Goal: Task Accomplishment & Management: Use online tool/utility

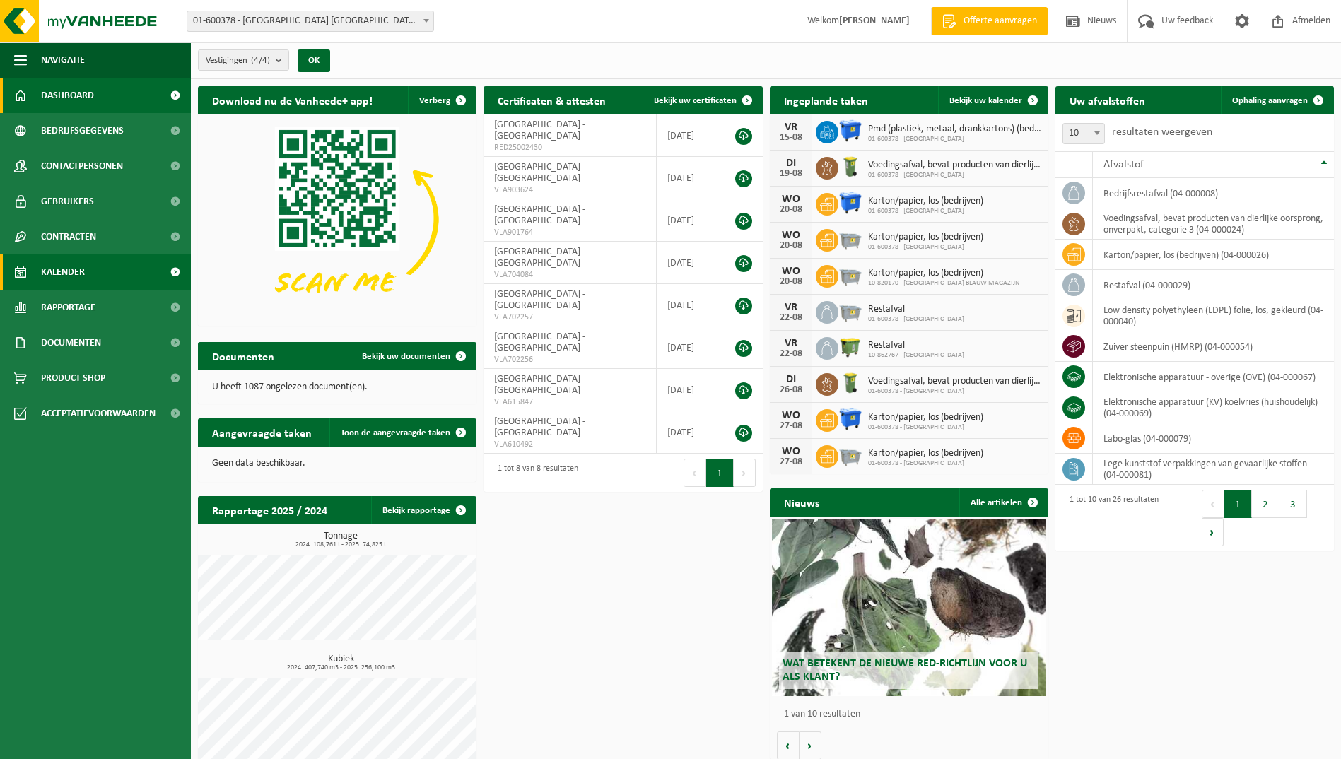
click at [66, 268] on span "Kalender" at bounding box center [63, 271] width 44 height 35
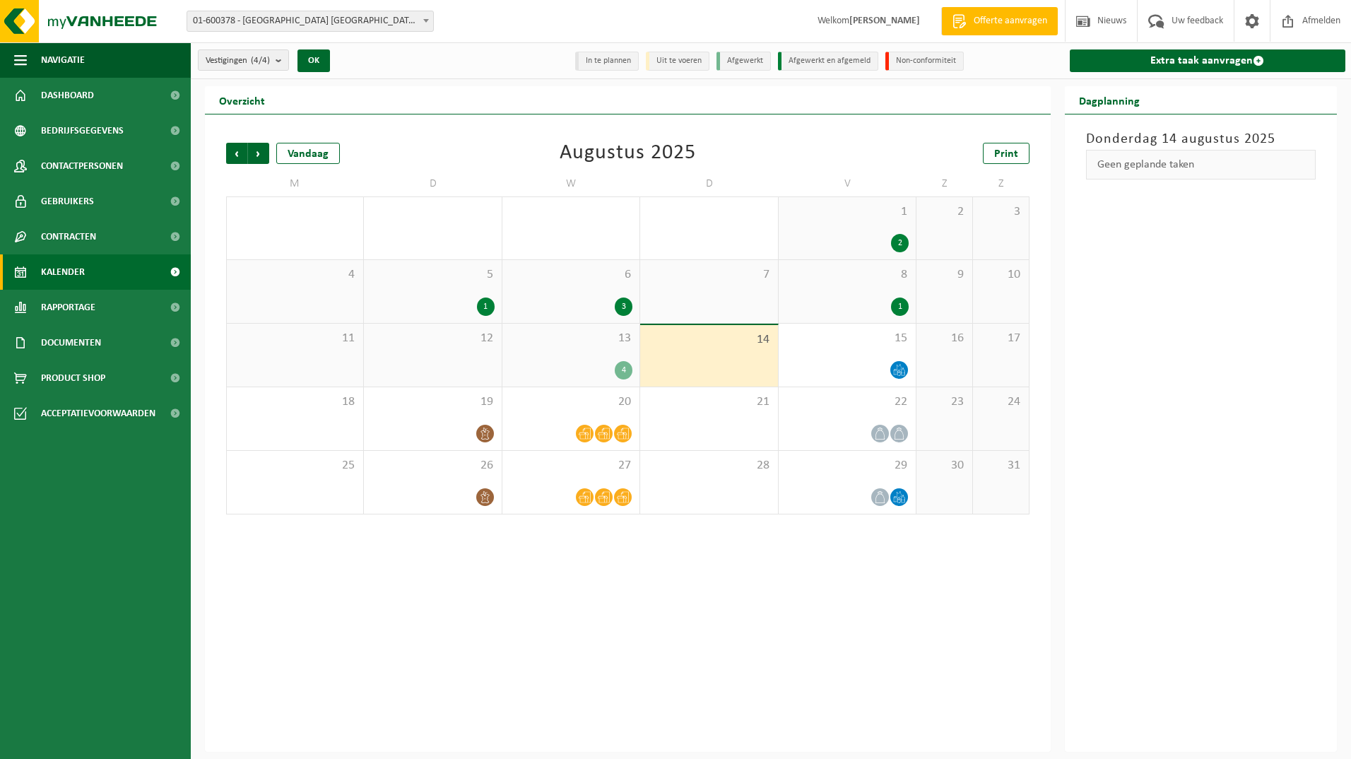
click at [593, 346] on div "13 4" at bounding box center [571, 355] width 137 height 63
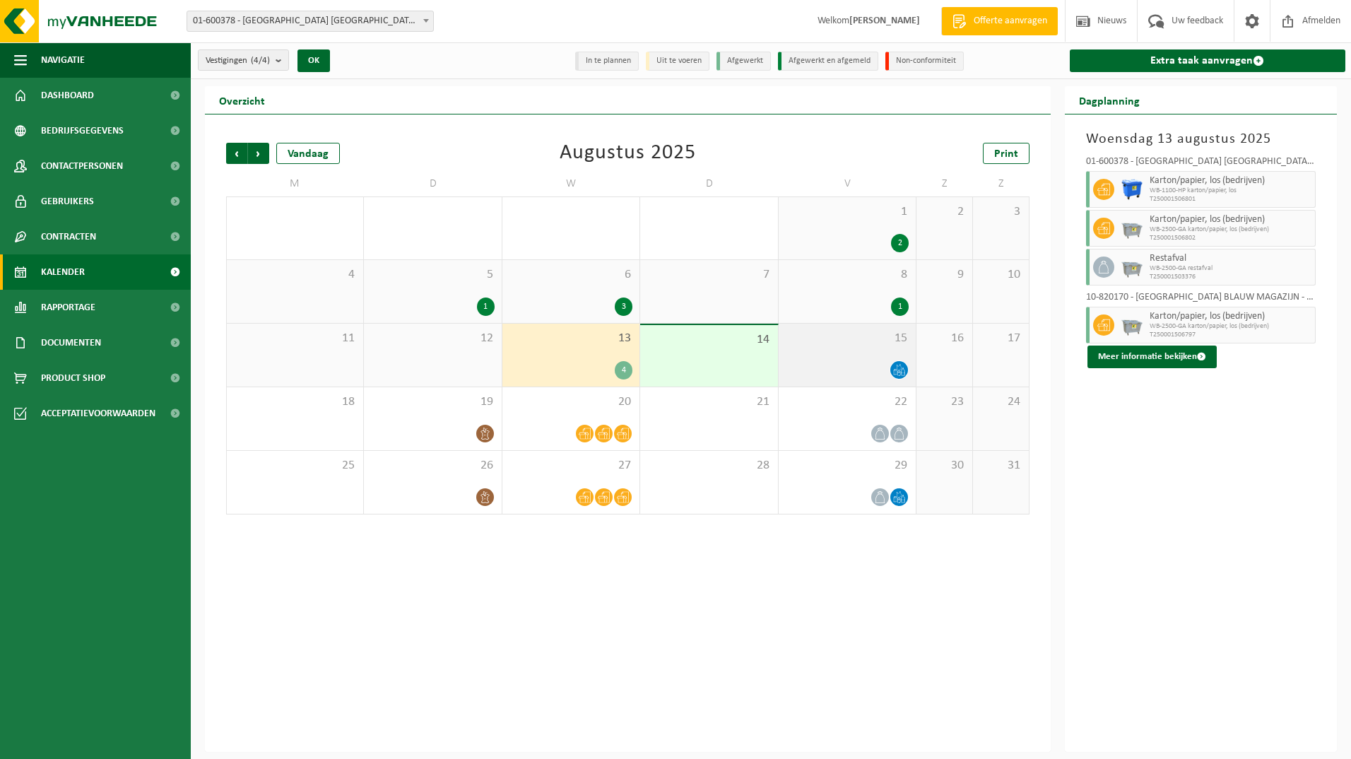
click at [854, 360] on div at bounding box center [847, 369] width 123 height 19
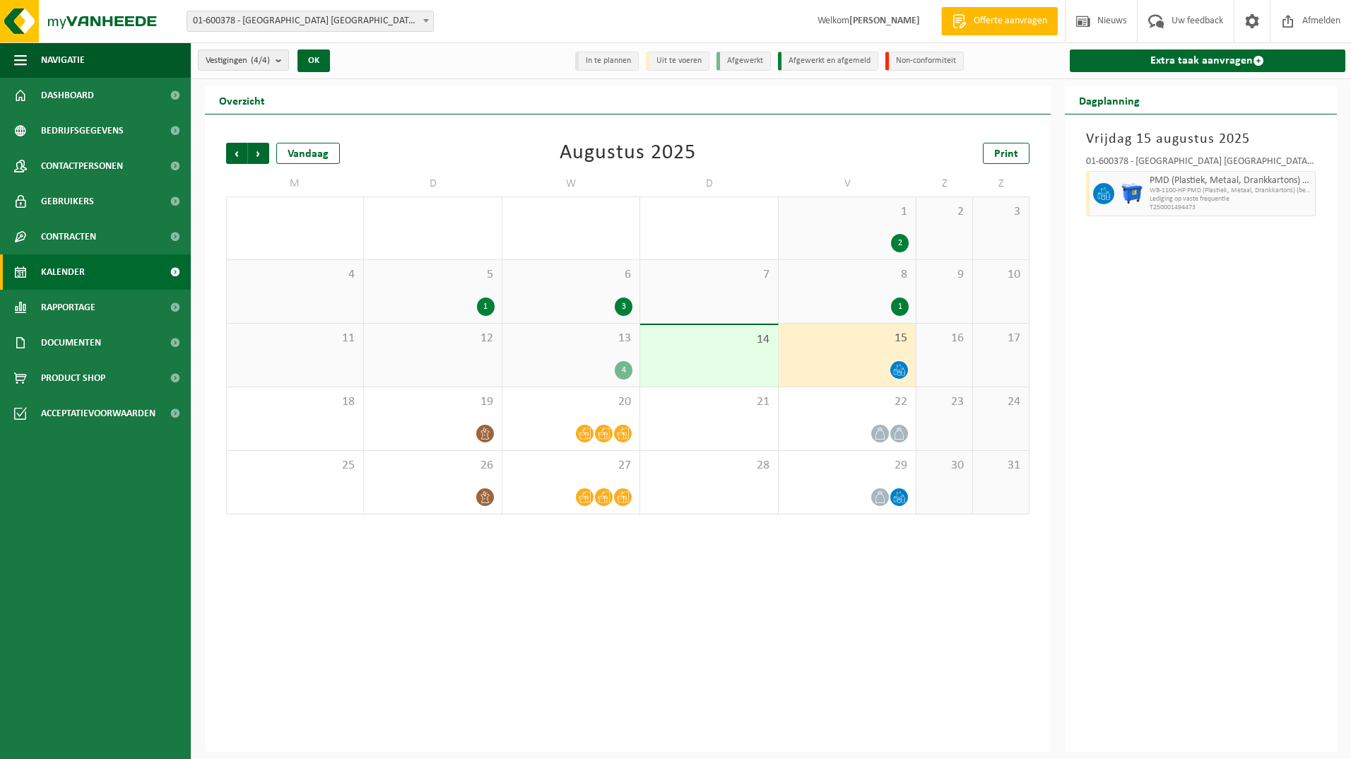
click at [825, 289] on div "8 1" at bounding box center [847, 291] width 137 height 63
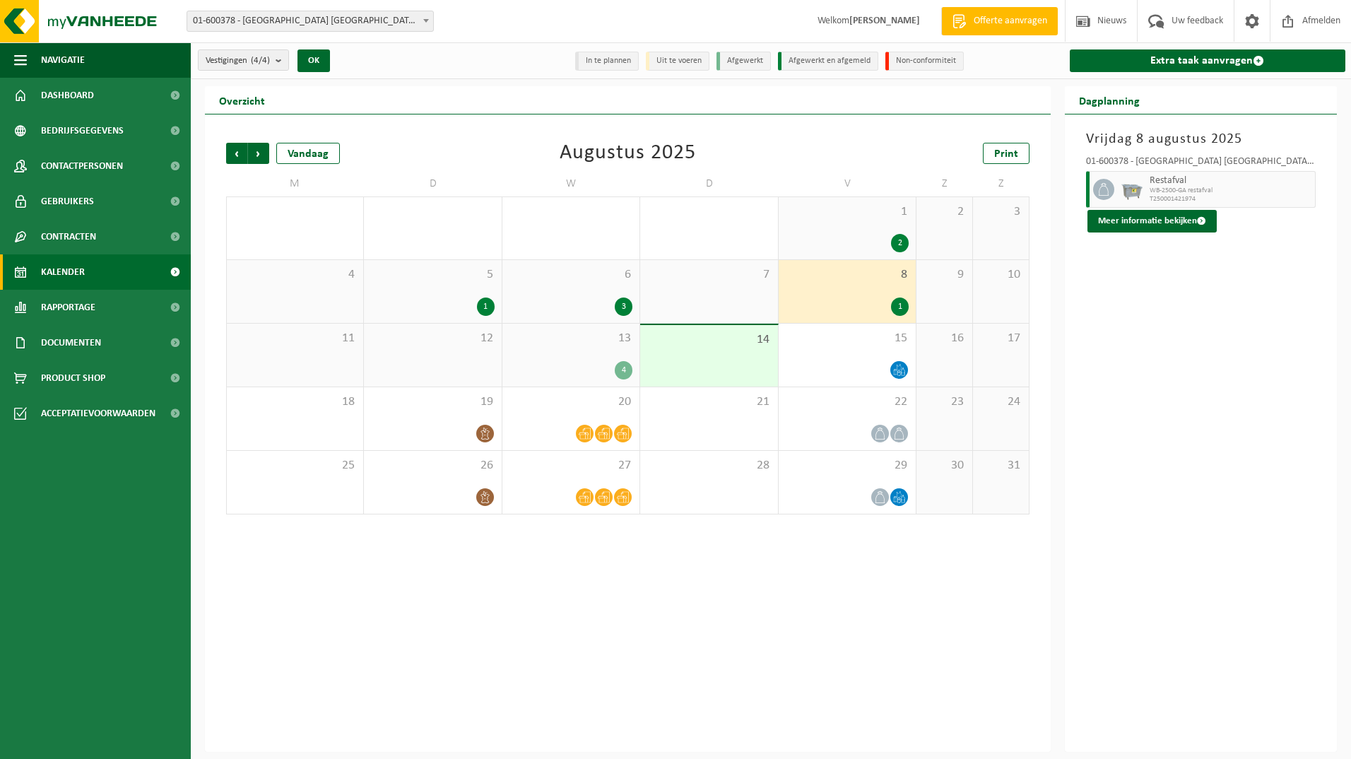
drag, startPoint x: 724, startPoint y: 300, endPoint x: 629, endPoint y: 298, distance: 95.4
click at [723, 300] on div "7" at bounding box center [708, 291] width 137 height 63
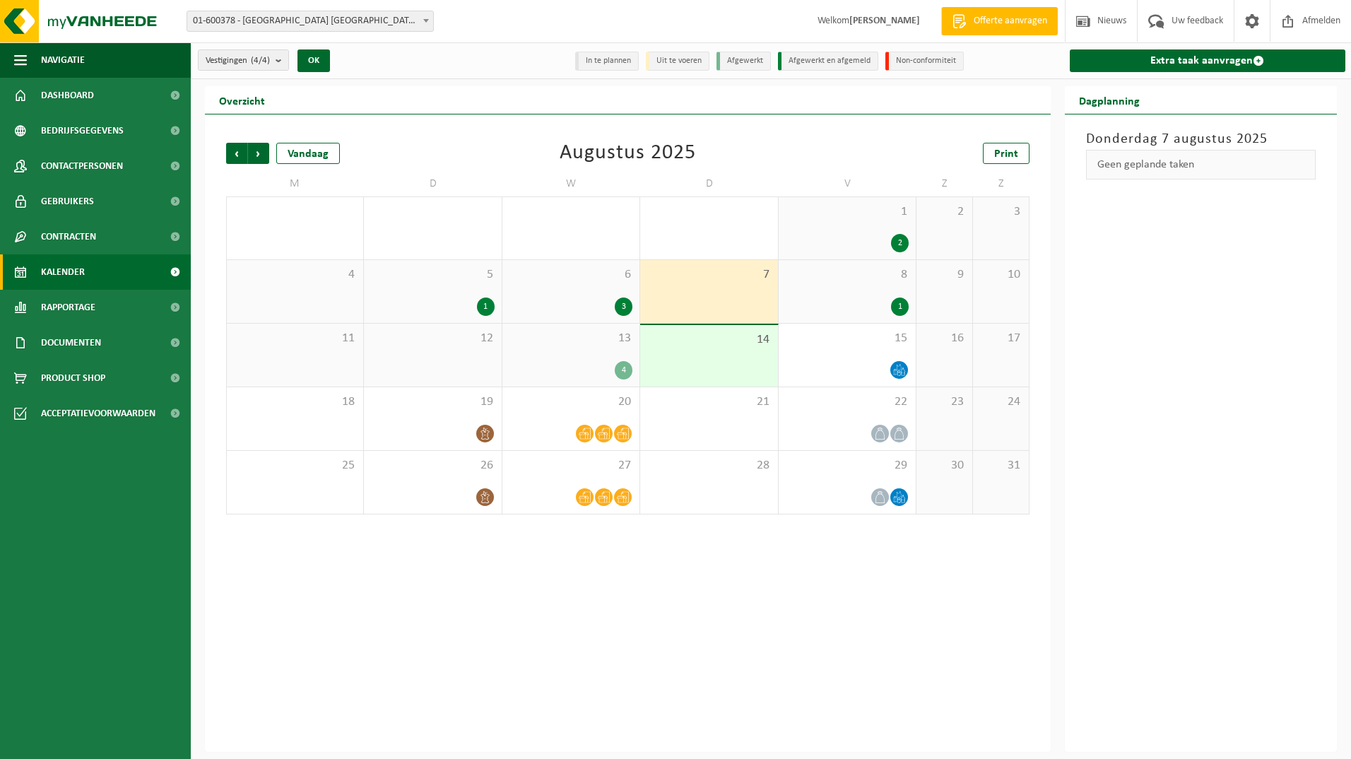
click at [616, 298] on div "3" at bounding box center [571, 307] width 123 height 18
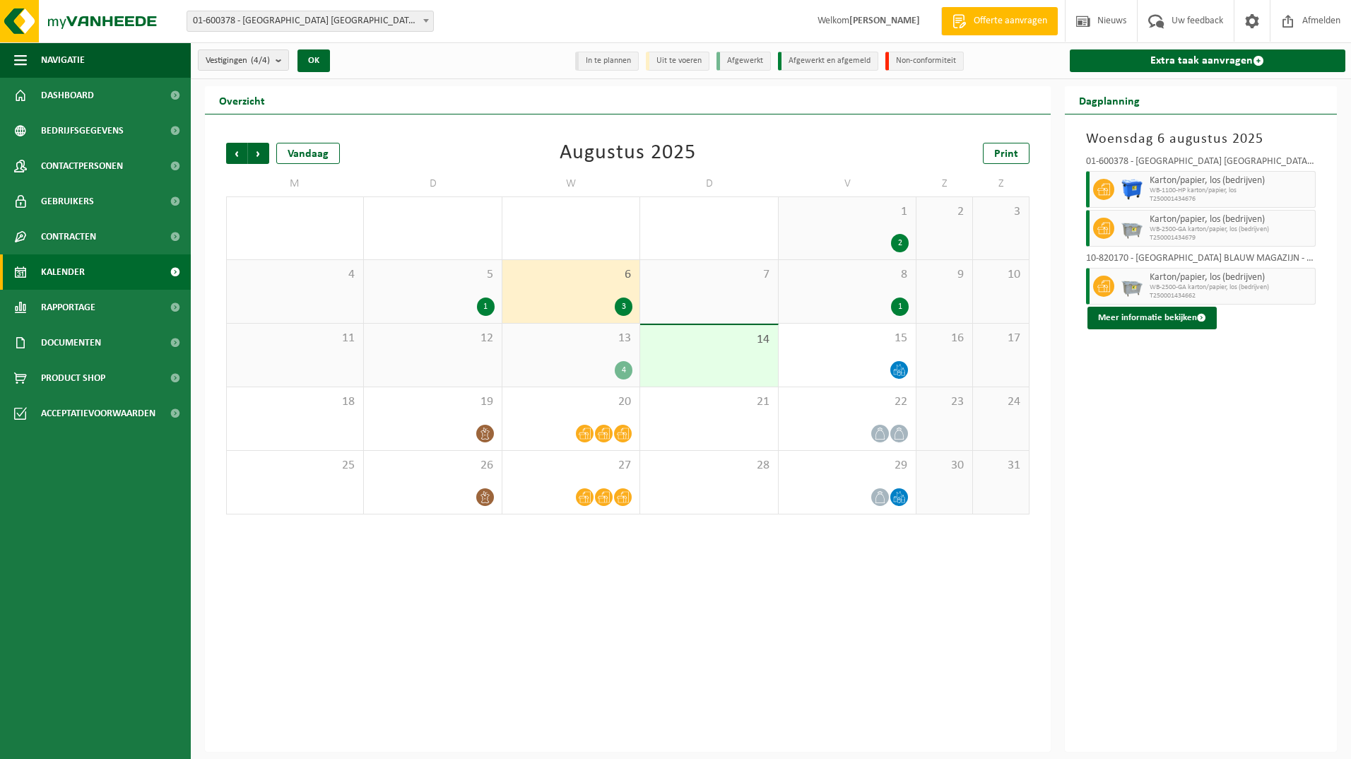
click at [459, 290] on div "5 1" at bounding box center [432, 291] width 137 height 63
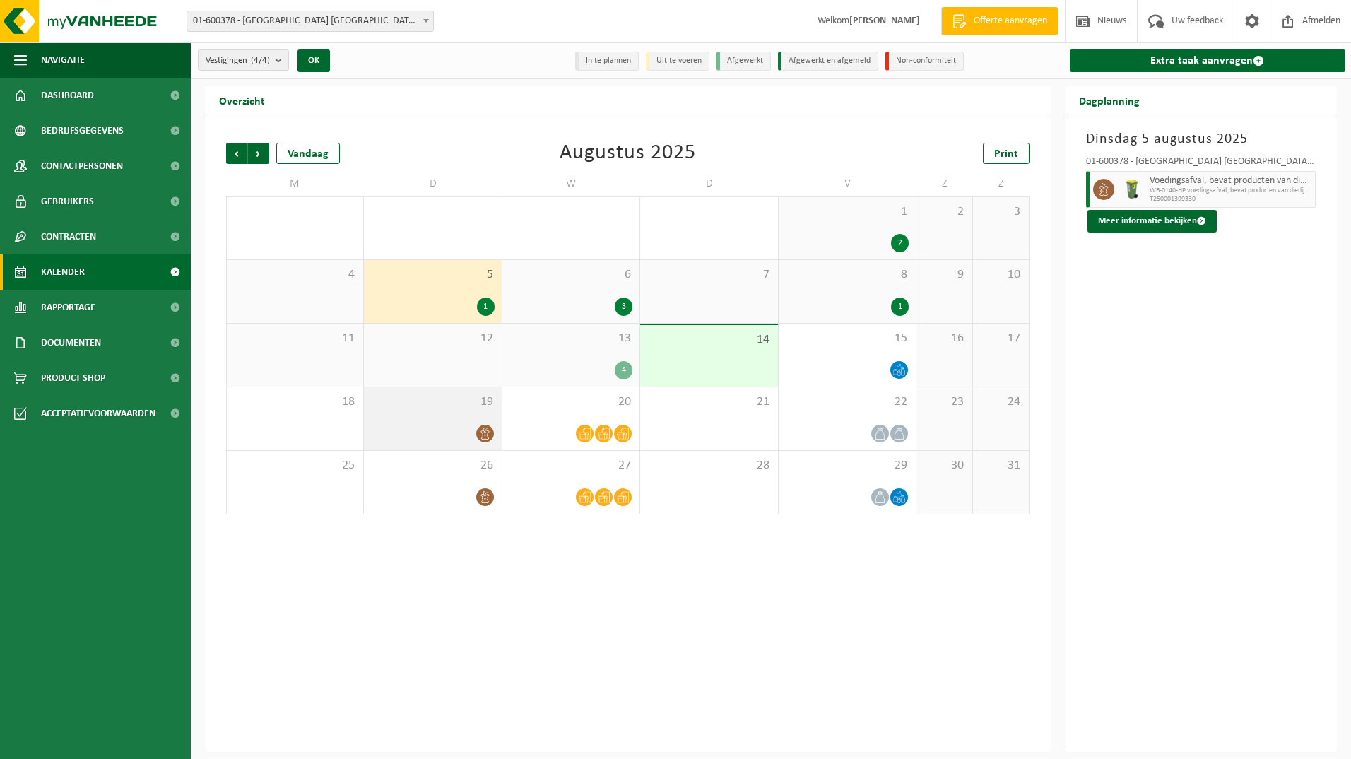
click at [454, 424] on div at bounding box center [432, 433] width 123 height 19
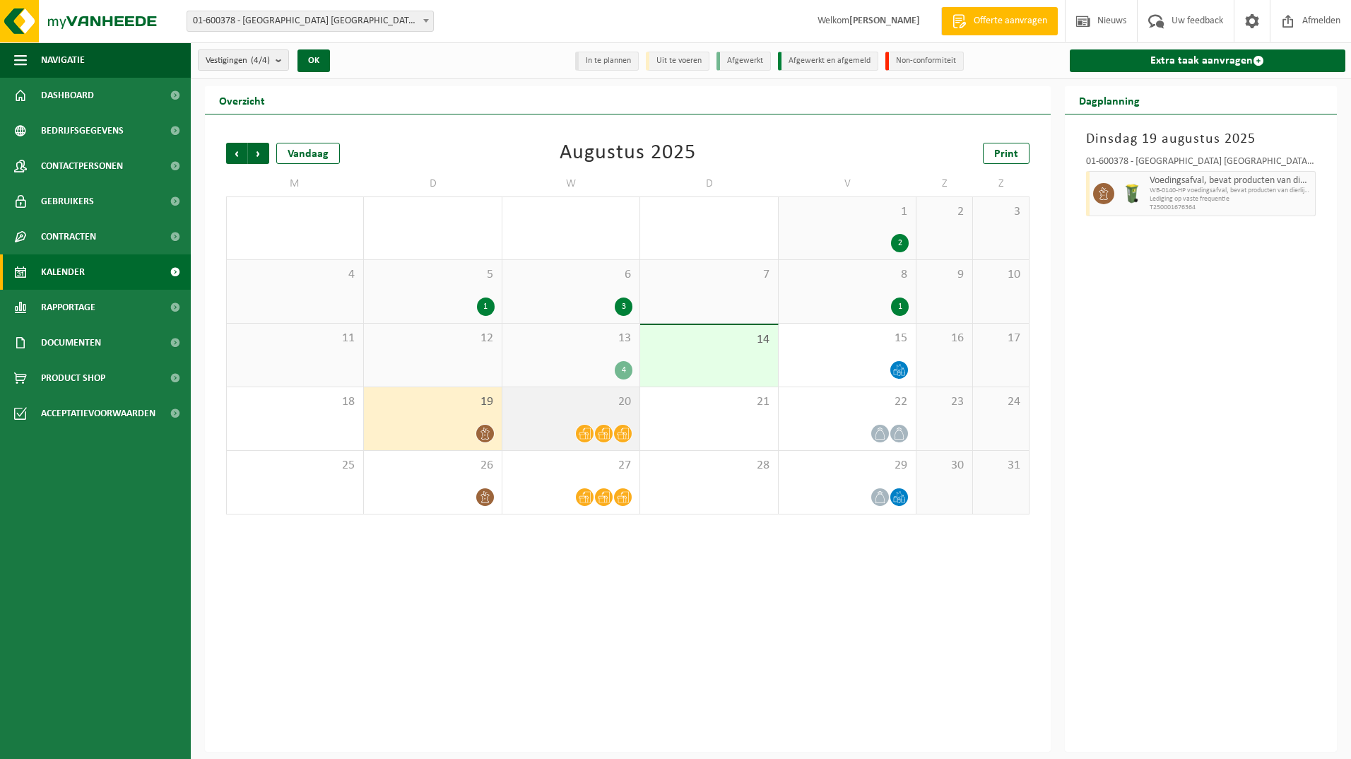
click at [583, 425] on span at bounding box center [585, 434] width 18 height 18
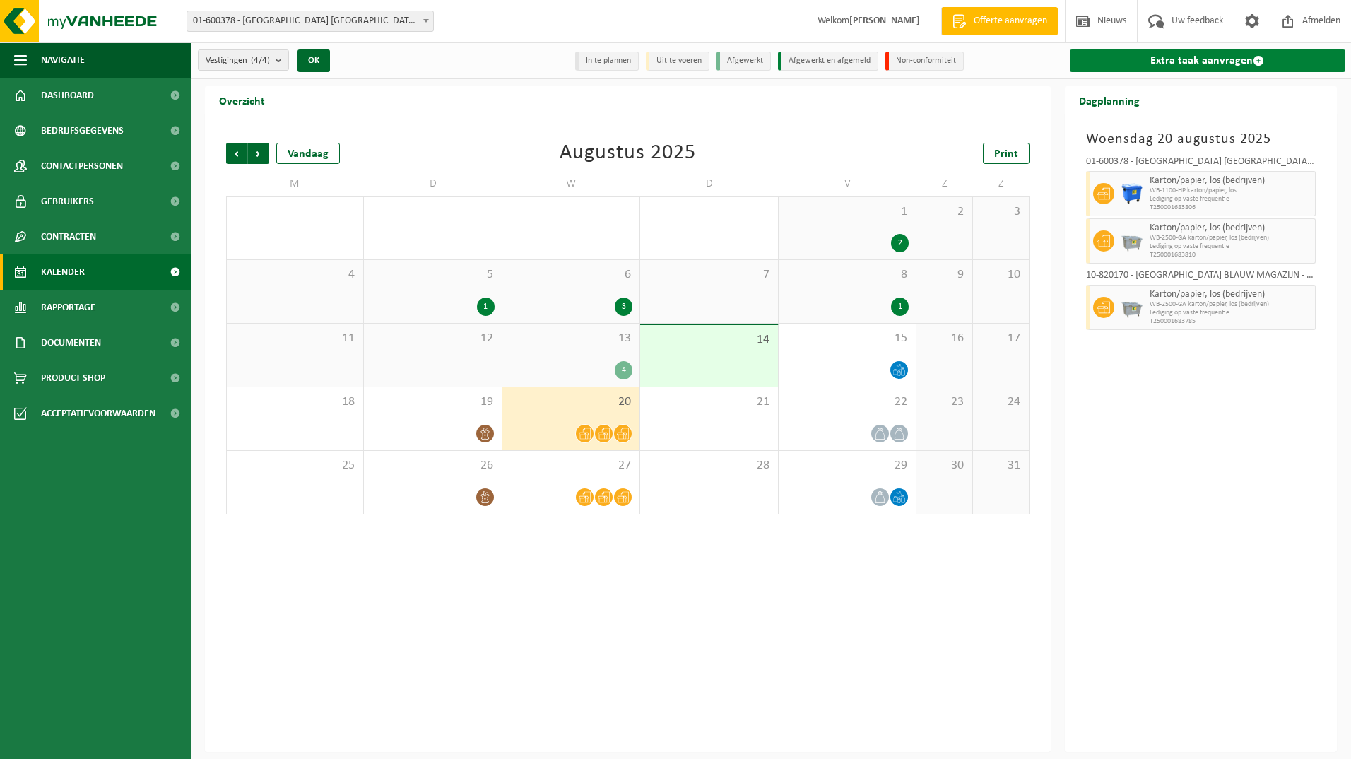
click at [1136, 63] on link "Extra taak aanvragen" at bounding box center [1208, 60] width 276 height 23
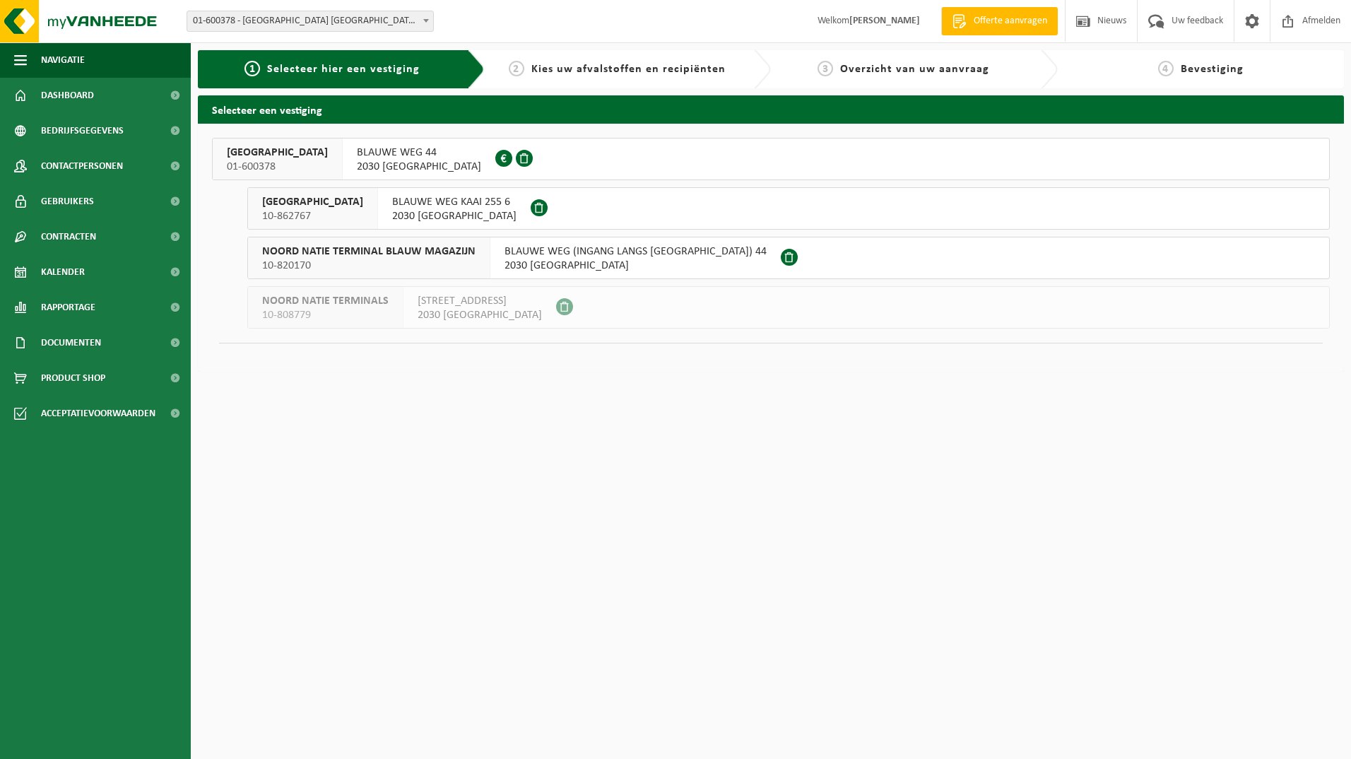
click at [220, 144] on div "NOORD NATIE TERMINAL NV 01-600378" at bounding box center [278, 159] width 130 height 41
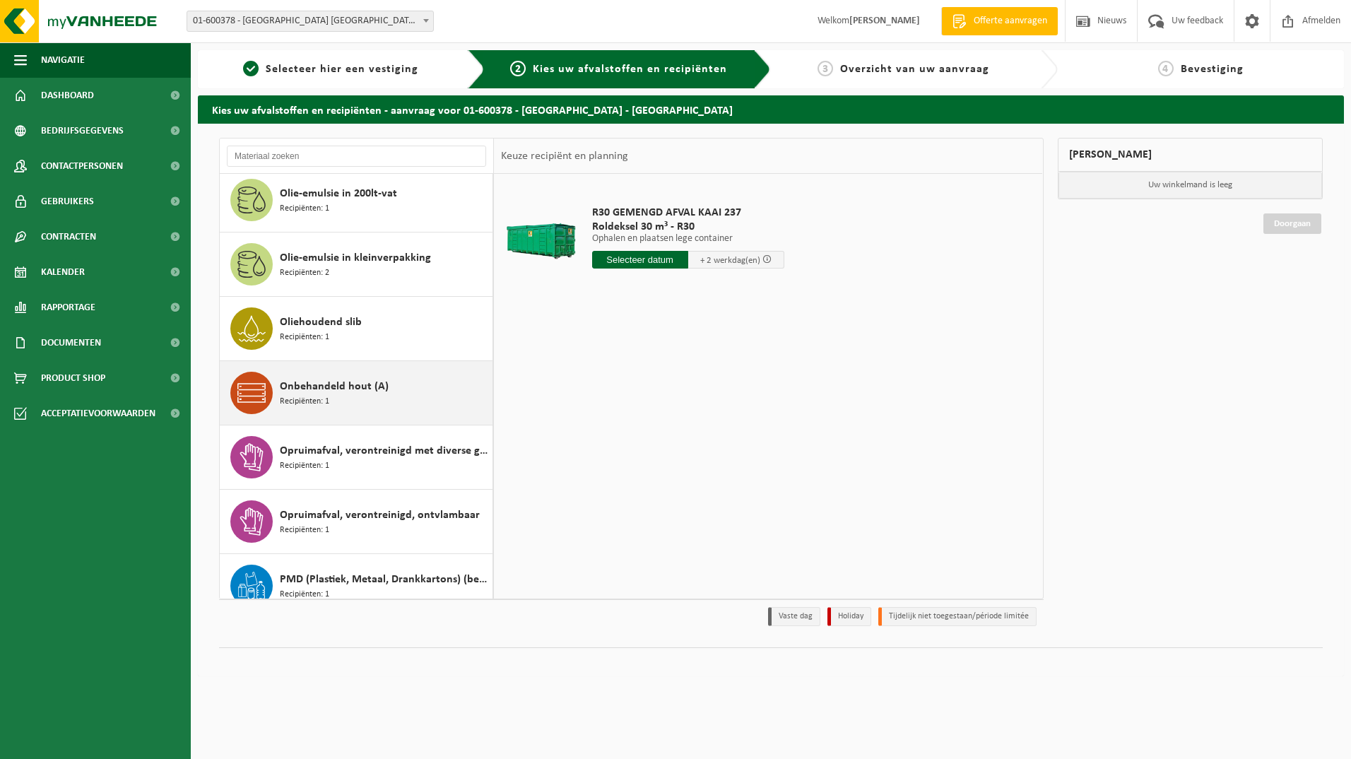
click at [334, 410] on div "Onbehandeld hout (A) Recipiënten: 1" at bounding box center [384, 393] width 209 height 42
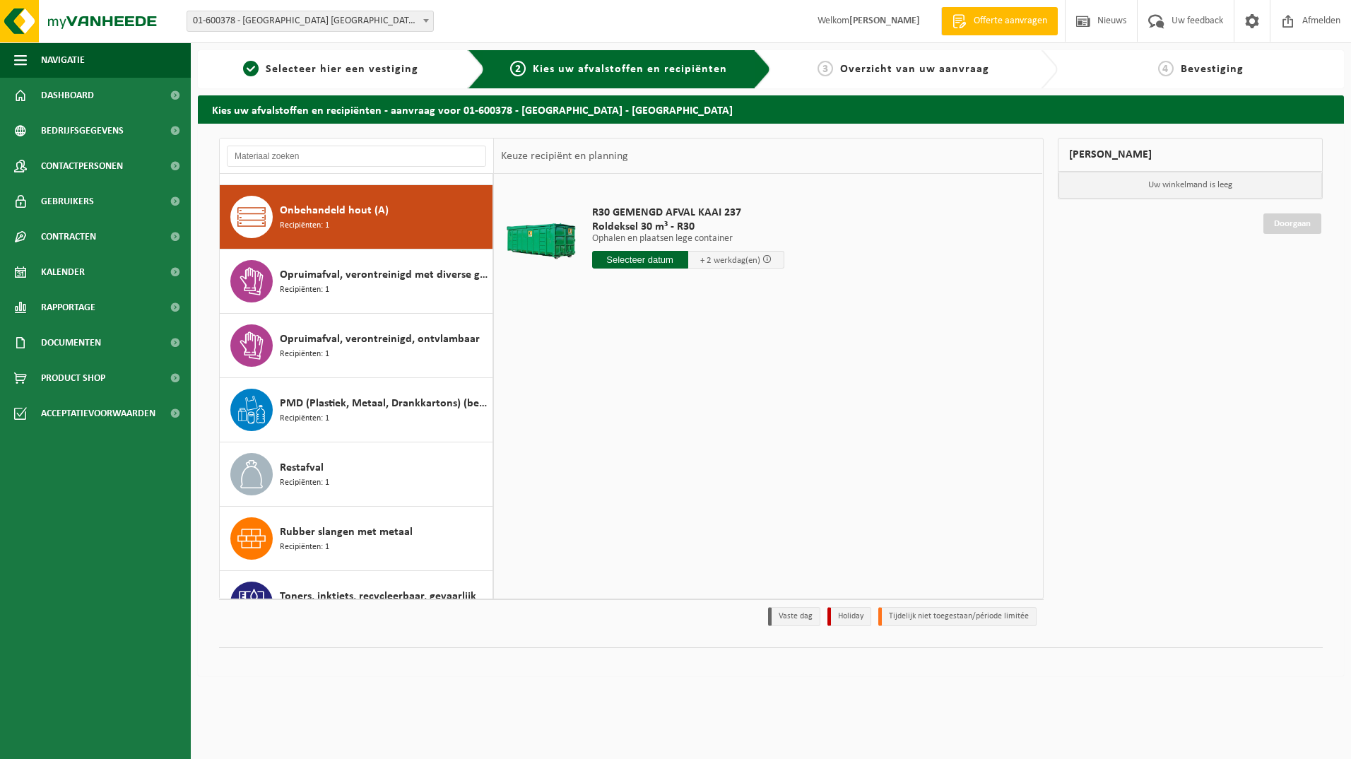
scroll to position [965, 0]
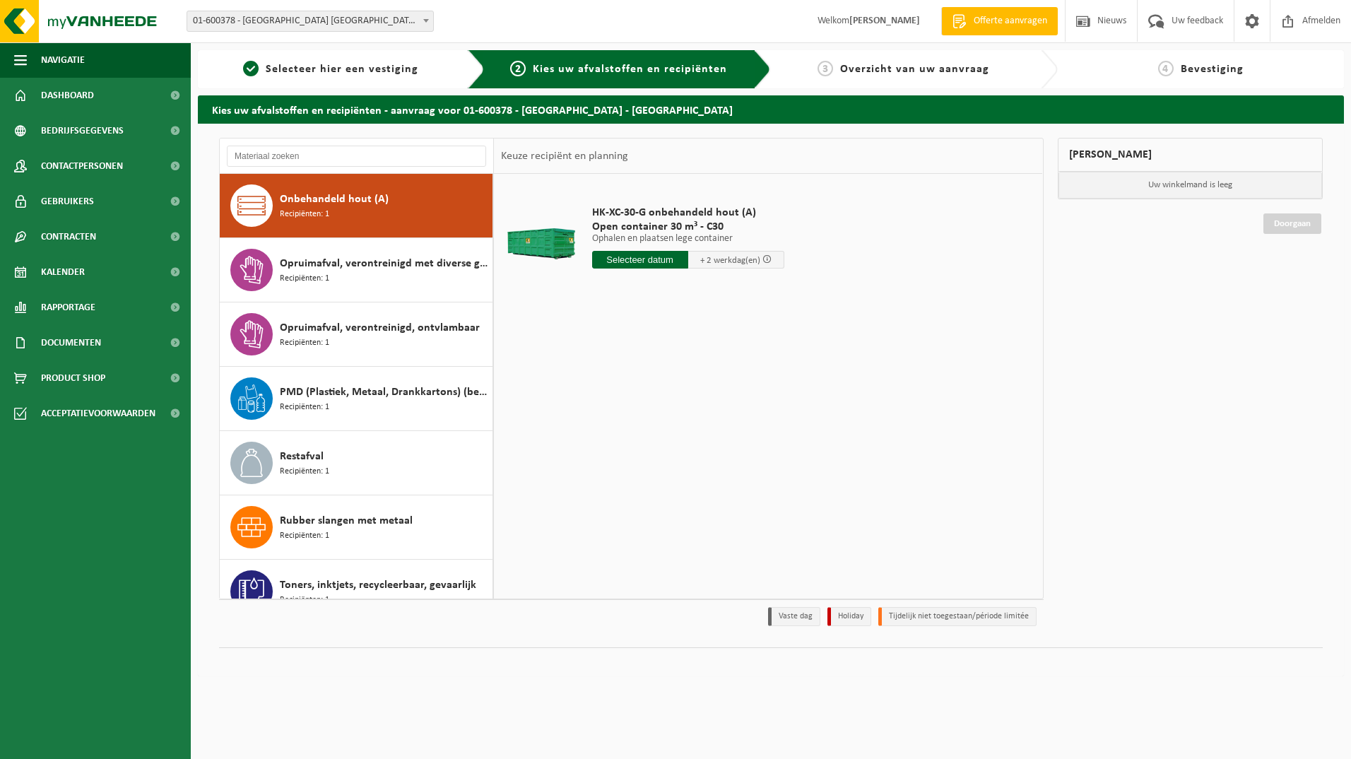
click at [641, 264] on input "text" at bounding box center [640, 260] width 96 height 18
click at [610, 406] on div "18" at bounding box center [605, 407] width 25 height 23
type input "Van 2025-08-18"
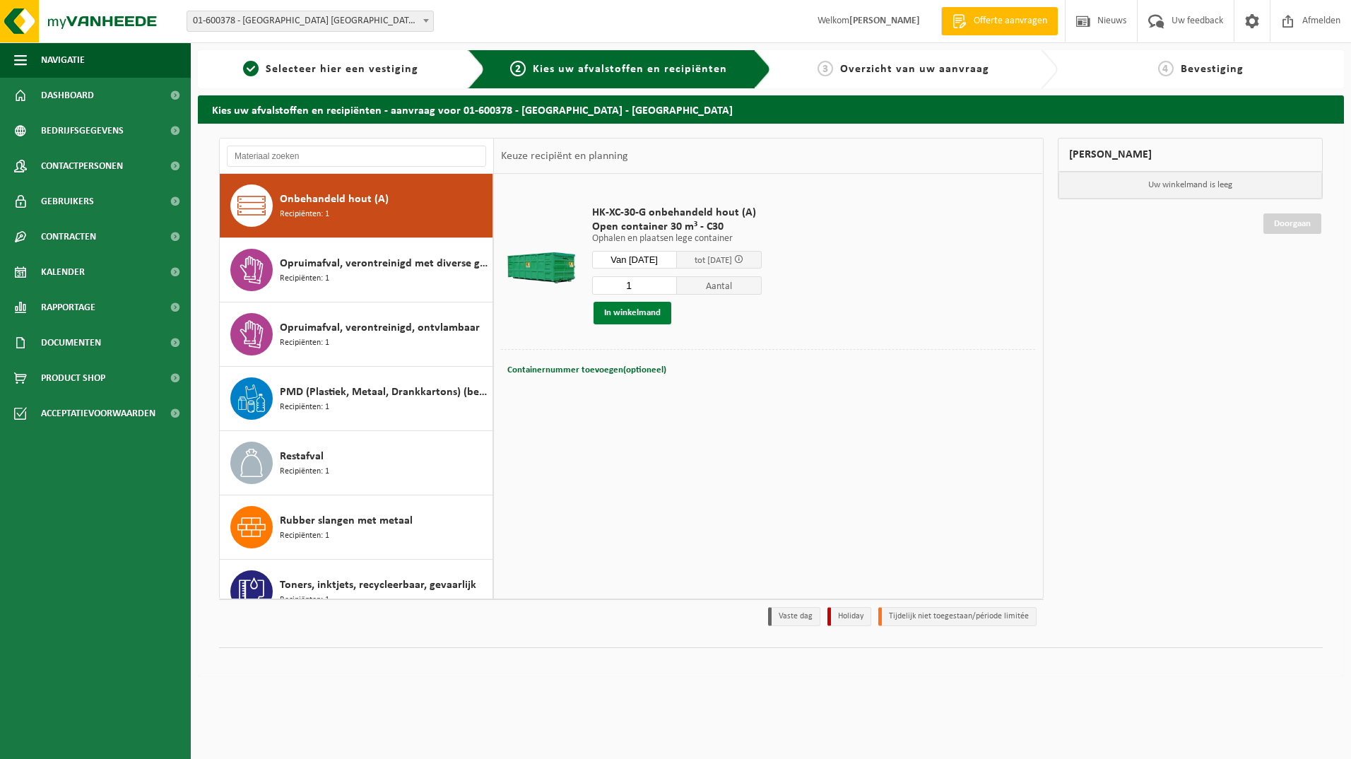
click at [645, 307] on button "In winkelmand" at bounding box center [633, 313] width 78 height 23
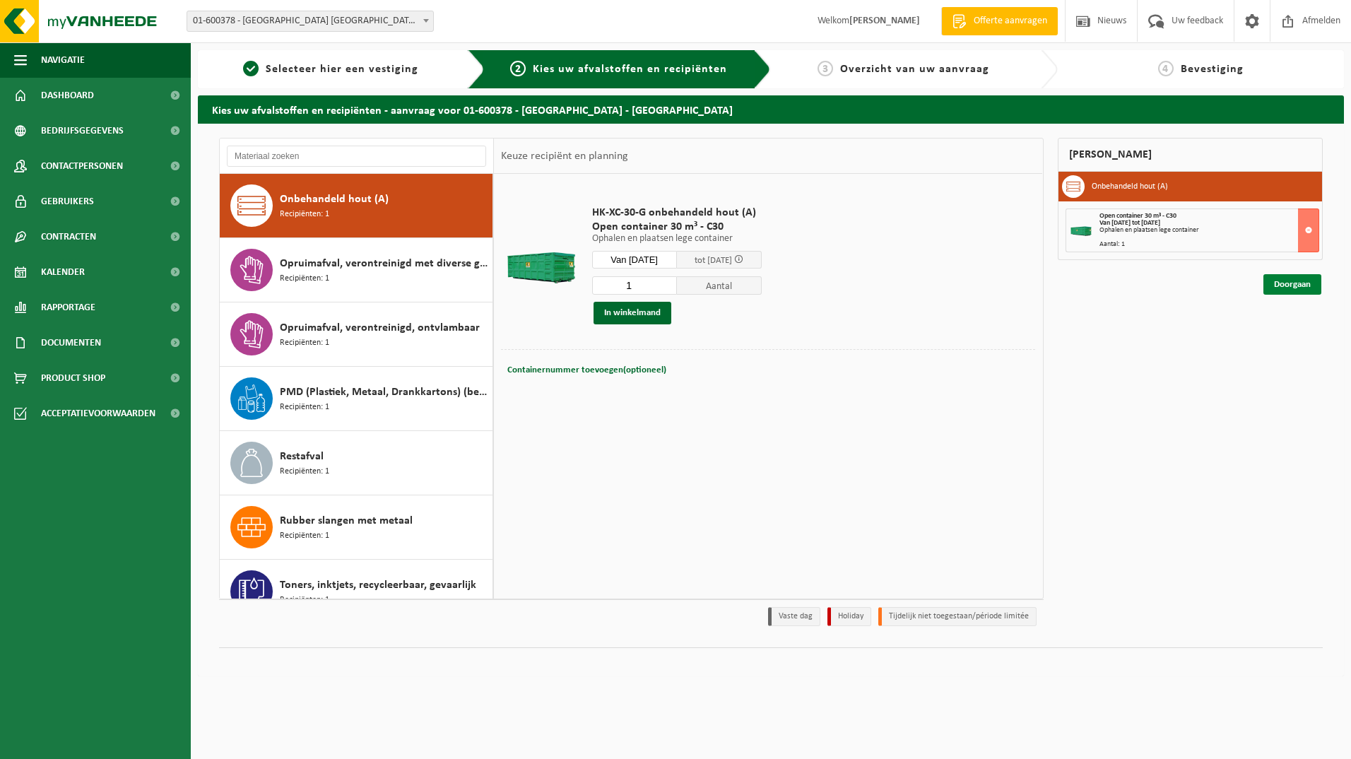
click at [1290, 285] on link "Doorgaan" at bounding box center [1293, 284] width 58 height 20
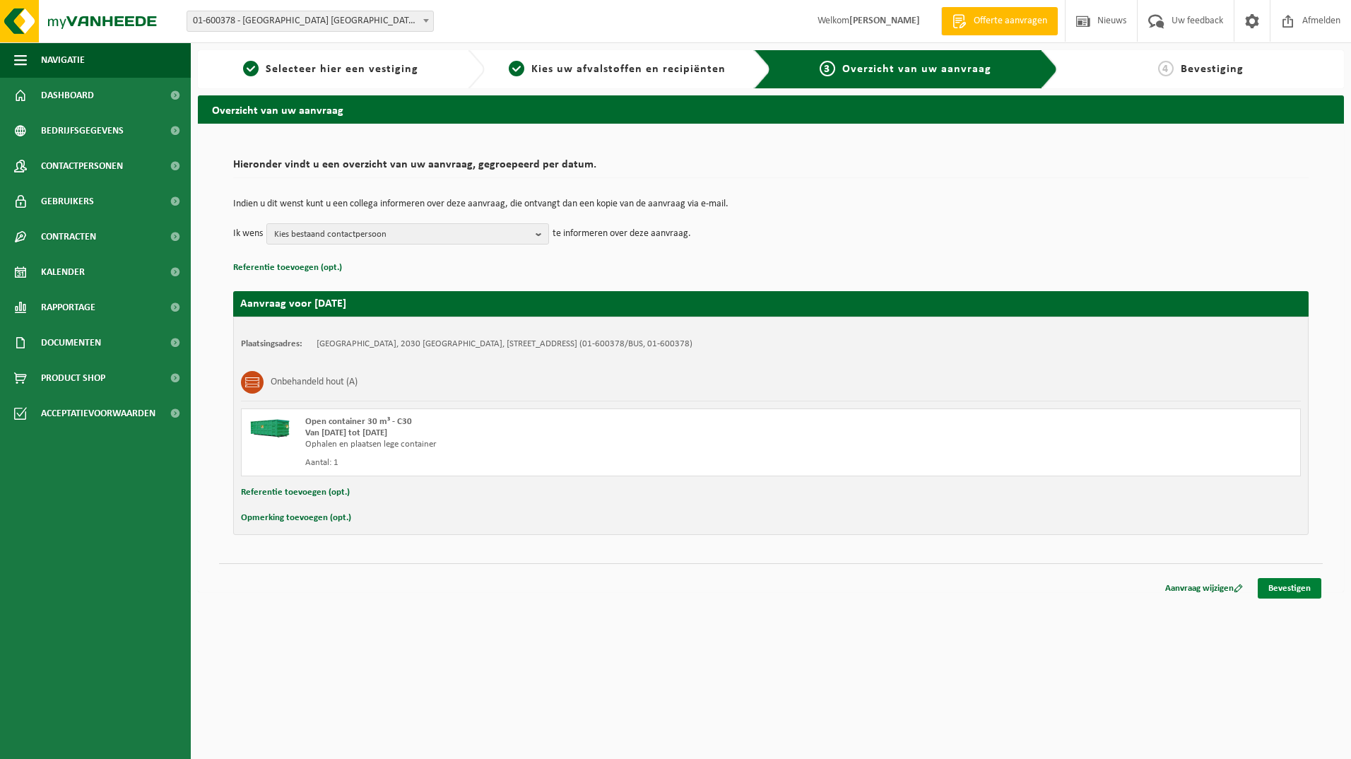
click at [1297, 592] on link "Bevestigen" at bounding box center [1290, 588] width 64 height 20
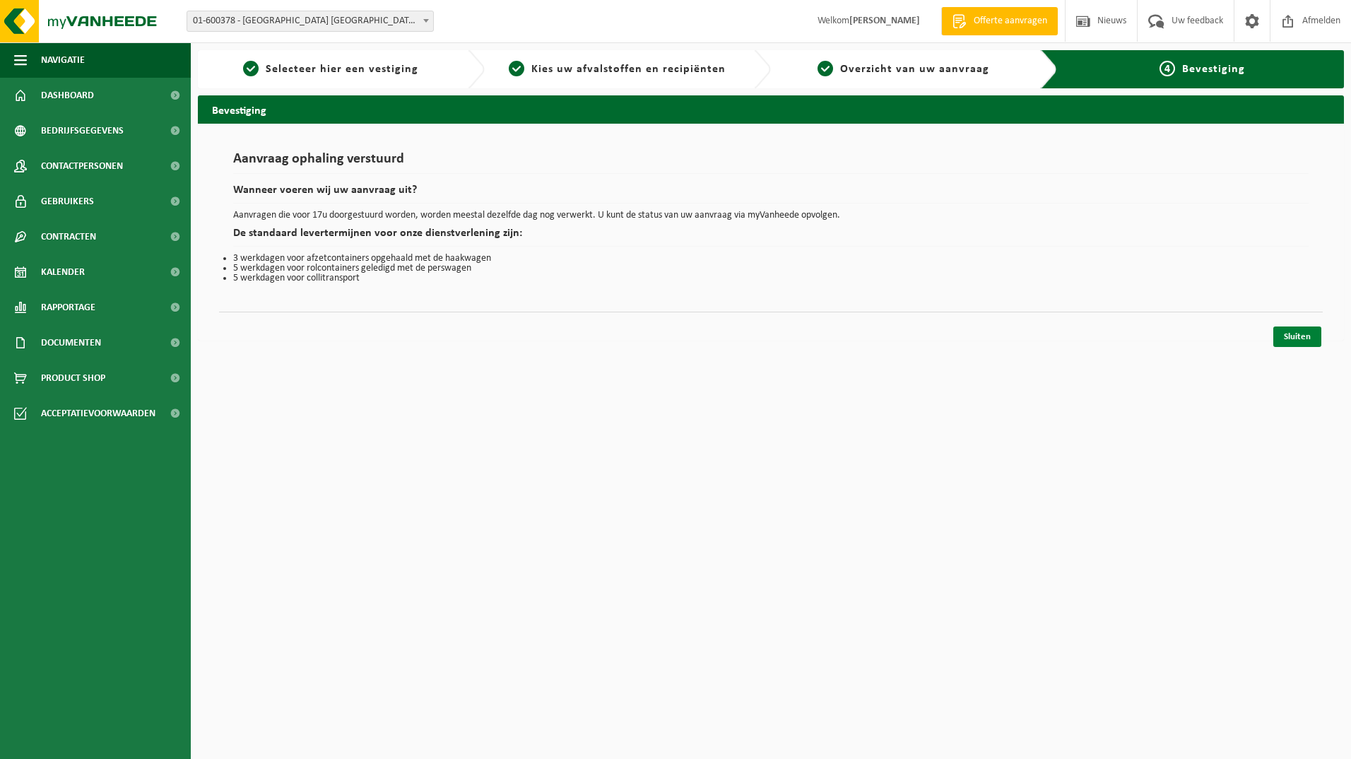
click at [1303, 334] on link "Sluiten" at bounding box center [1298, 337] width 48 height 20
